Goal: Task Accomplishment & Management: Use online tool/utility

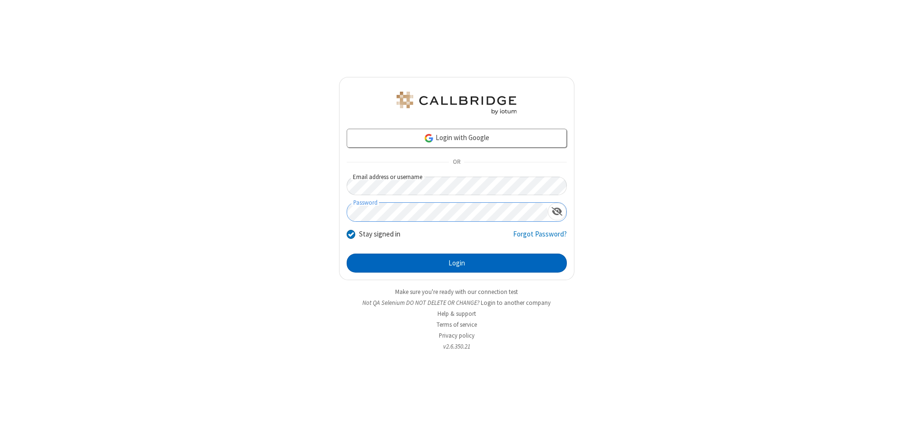
click at [456, 263] on button "Login" at bounding box center [457, 263] width 220 height 19
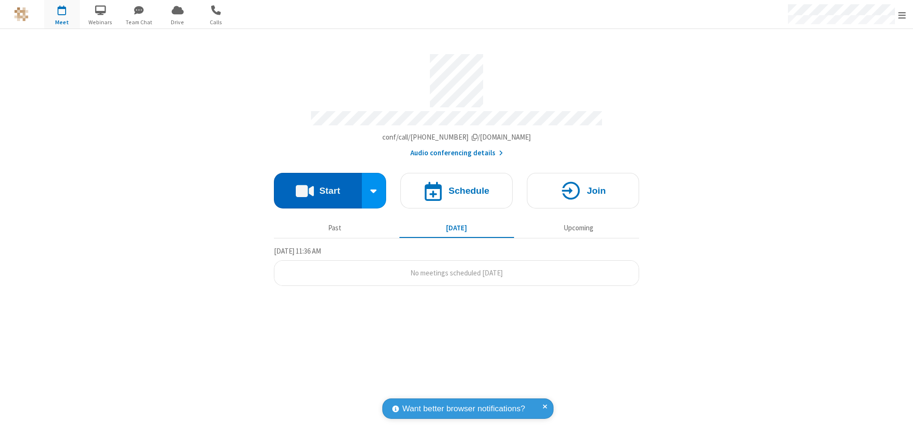
click at [318, 186] on button "Start" at bounding box center [318, 191] width 88 height 36
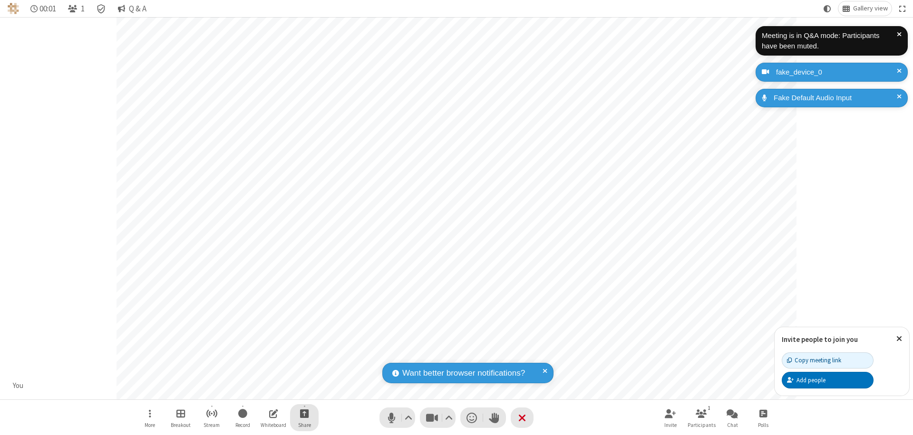
click at [304, 414] on span "Start sharing" at bounding box center [304, 414] width 9 height 12
click at [266, 391] on span "Share my screen" at bounding box center [265, 391] width 11 height 8
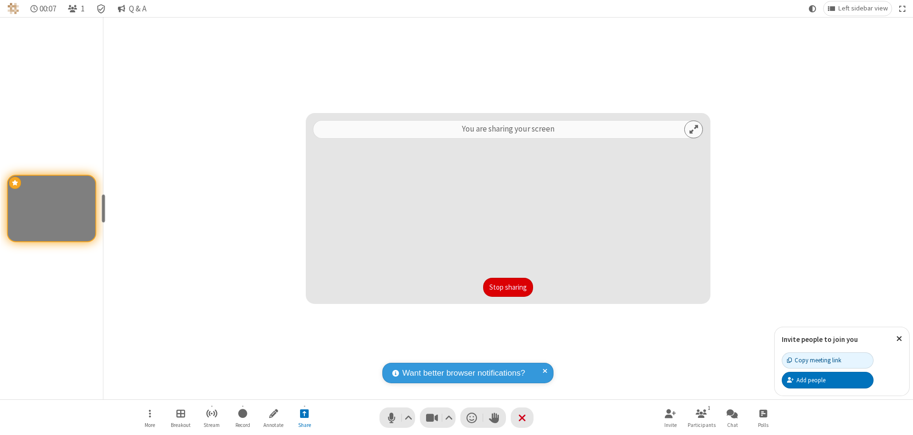
click at [508, 288] on button "Stop sharing" at bounding box center [508, 287] width 50 height 19
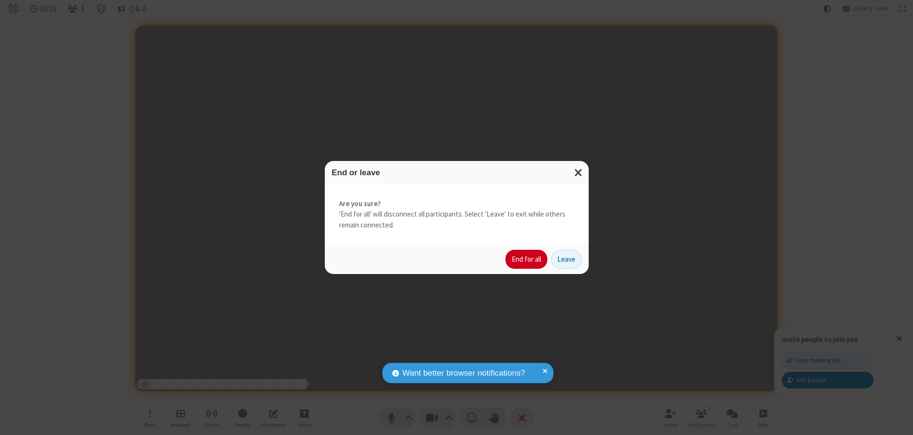
click at [527, 260] on button "End for all" at bounding box center [526, 259] width 42 height 19
